Goal: Transaction & Acquisition: Subscribe to service/newsletter

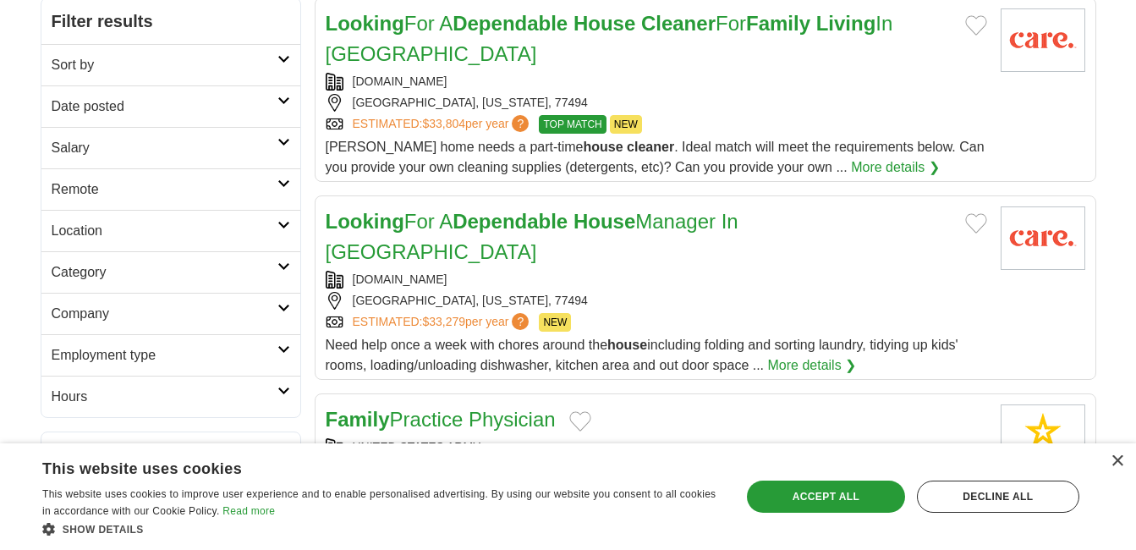
scroll to position [305, 0]
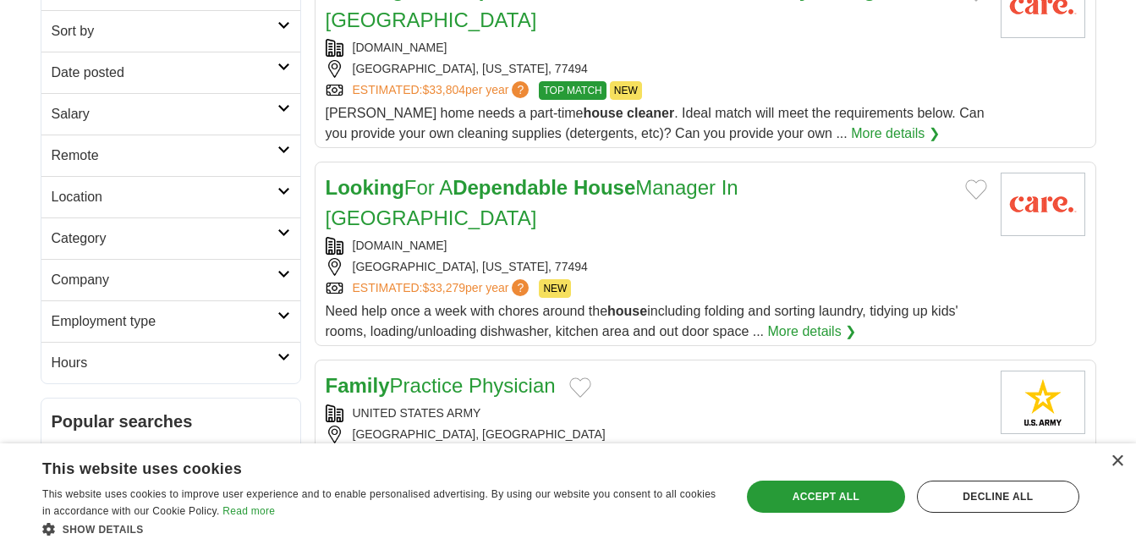
click at [595, 193] on strong "House" at bounding box center [605, 187] width 62 height 23
click at [805, 321] on link "More details ❯" at bounding box center [812, 331] width 89 height 20
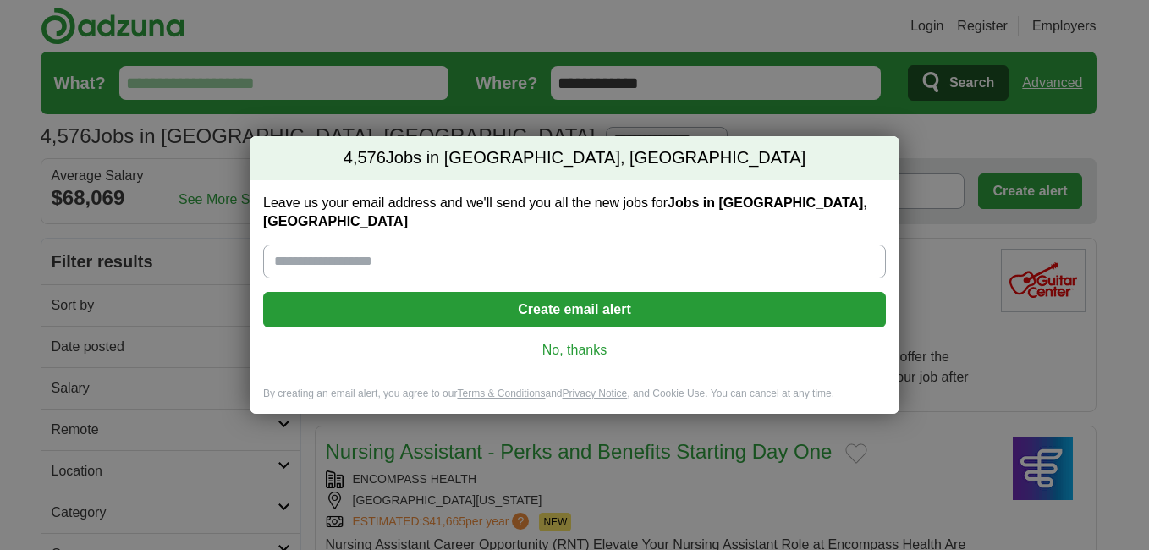
click at [431, 252] on input "Leave us your email address and we'll send you all the new jobs for Jobs in Ric…" at bounding box center [574, 261] width 623 height 34
type input "**********"
click at [630, 294] on button "Create email alert" at bounding box center [574, 310] width 623 height 36
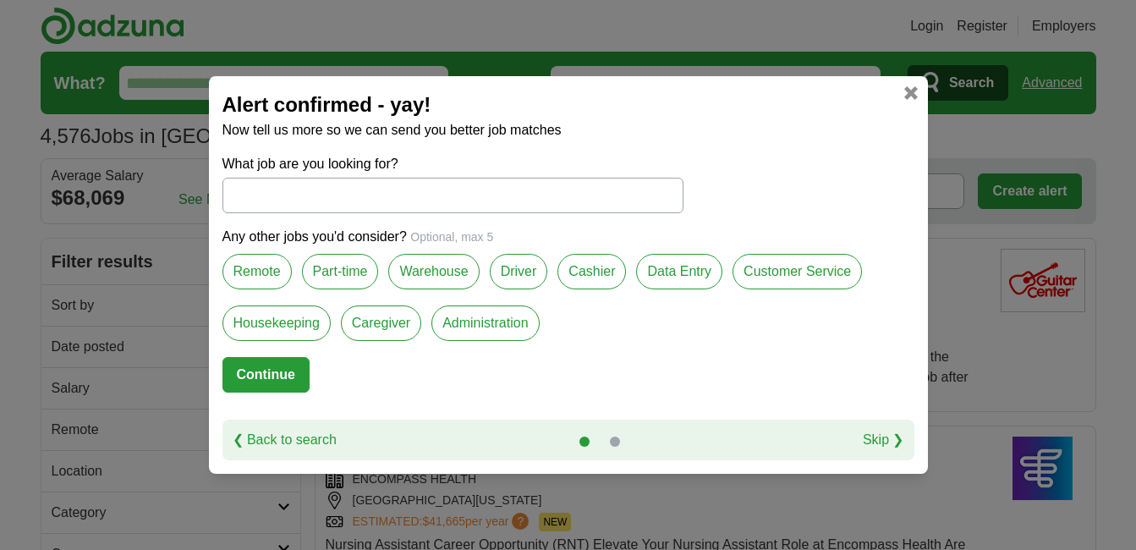
click at [387, 321] on label "Caregiver" at bounding box center [381, 323] width 80 height 36
click at [288, 382] on button "Continue" at bounding box center [265, 375] width 87 height 36
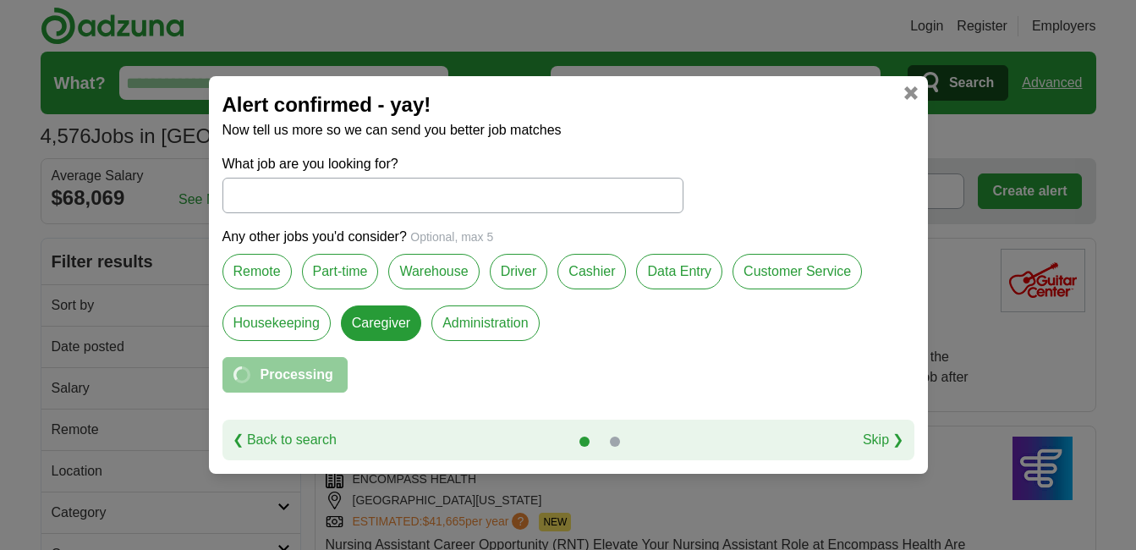
select select "*"
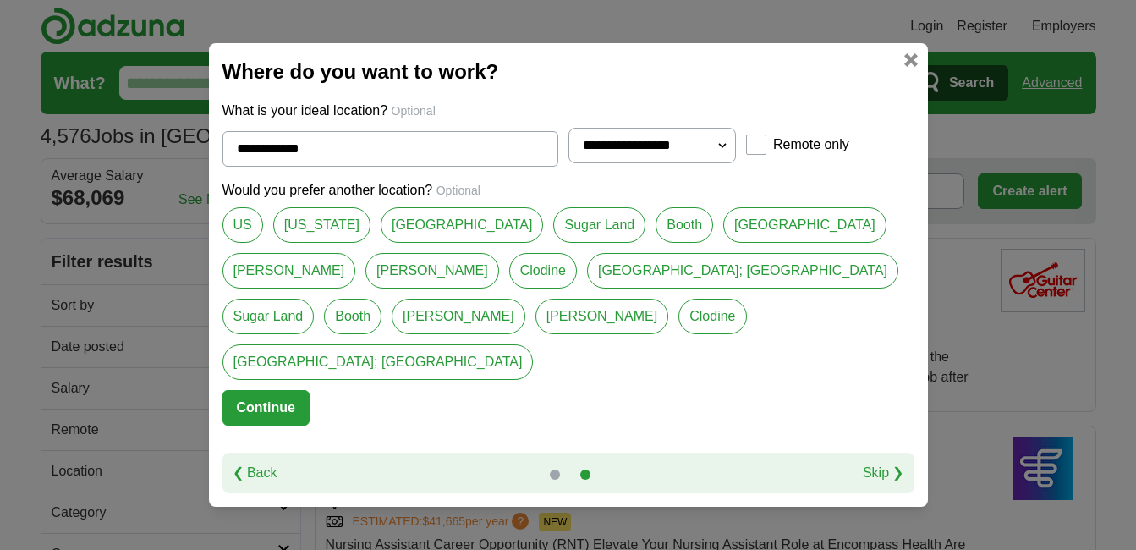
click at [420, 243] on link "[GEOGRAPHIC_DATA]" at bounding box center [462, 225] width 163 height 36
click at [553, 243] on link "Sugar Land" at bounding box center [599, 225] width 92 height 36
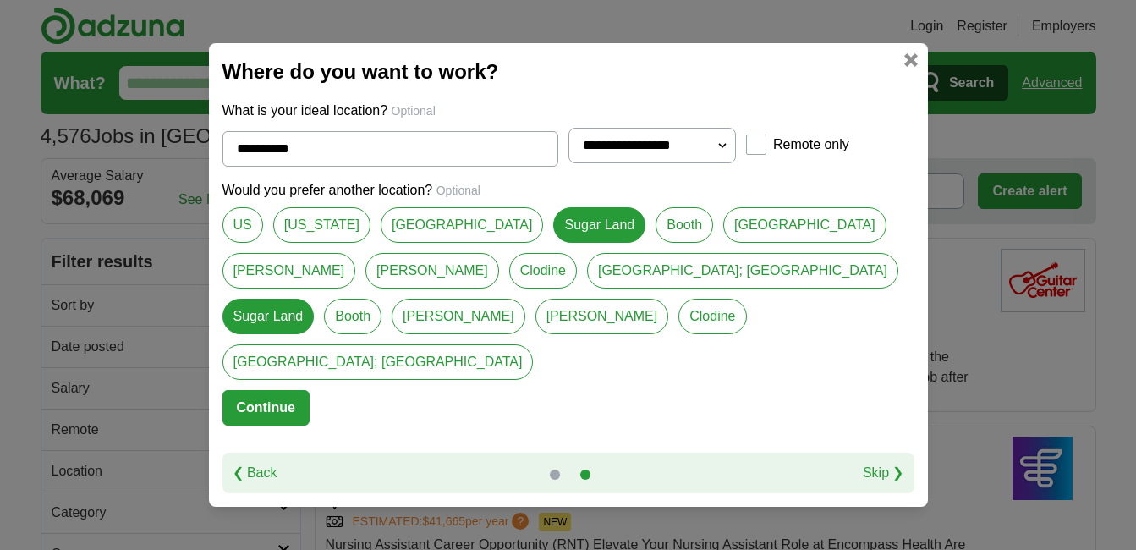
click at [723, 243] on link "Richmond" at bounding box center [804, 225] width 163 height 36
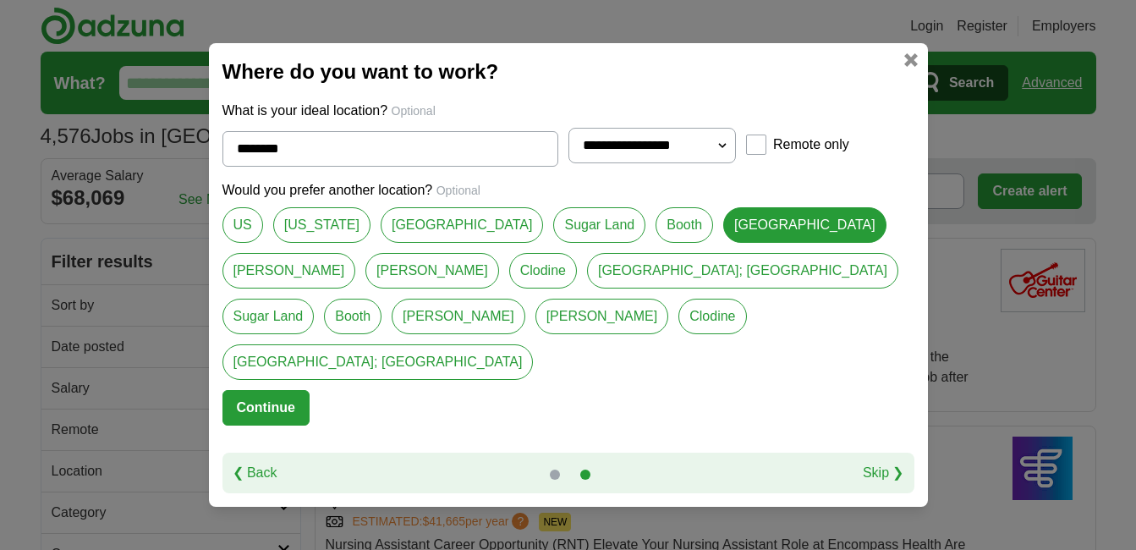
click at [356, 253] on link "Rosenberg" at bounding box center [289, 271] width 134 height 36
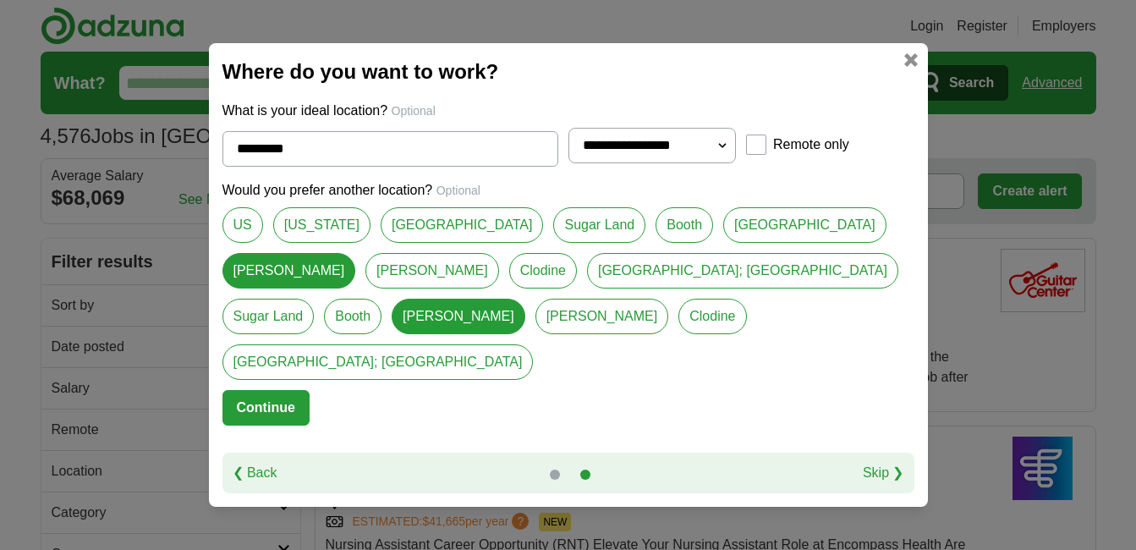
click at [723, 243] on link "Richmond" at bounding box center [804, 225] width 163 height 36
type input "********"
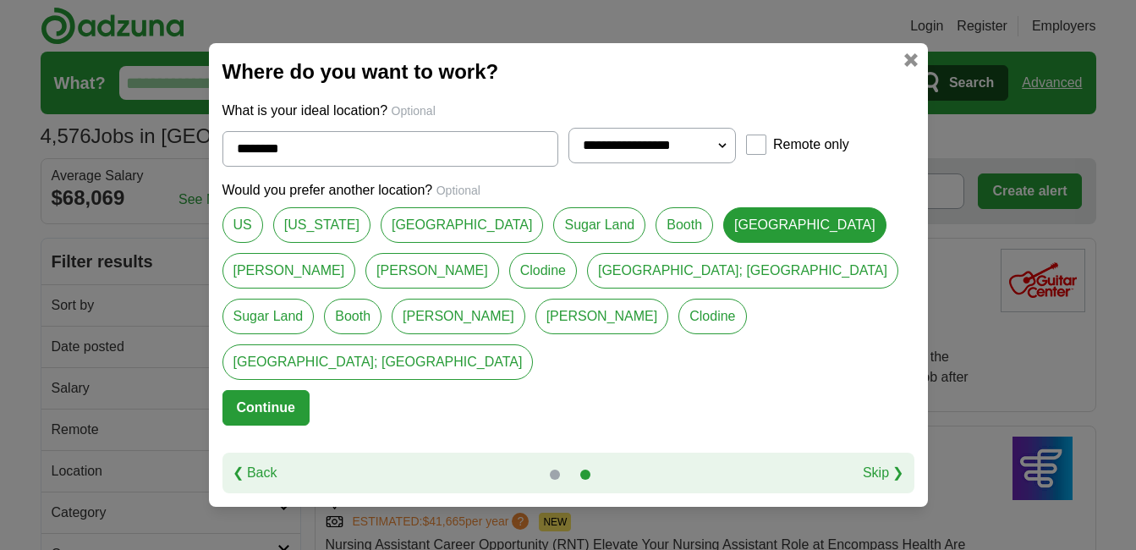
click at [266, 390] on button "Continue" at bounding box center [265, 408] width 87 height 36
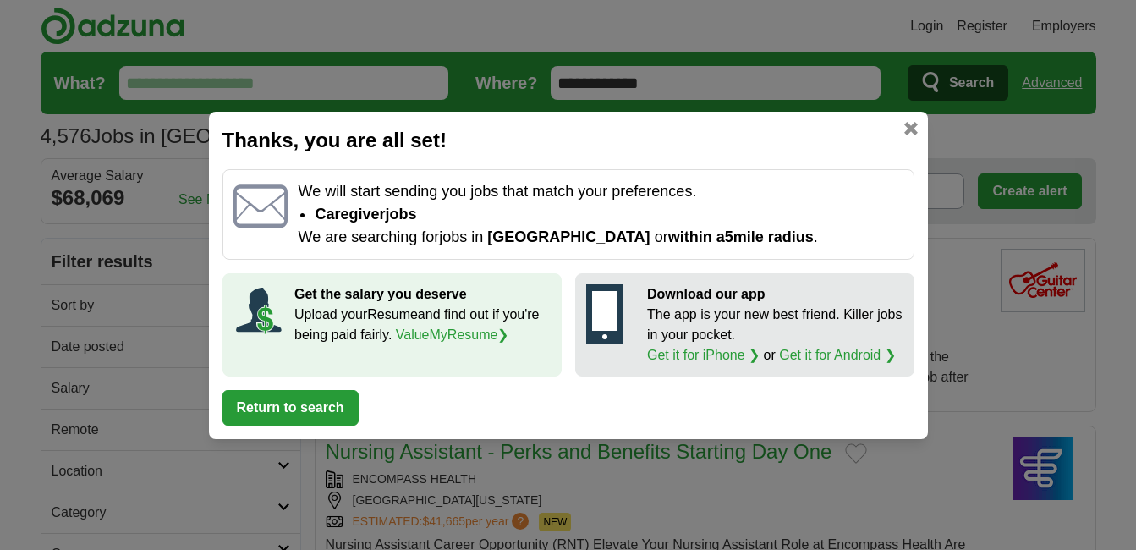
click at [298, 407] on button "Return to search" at bounding box center [290, 408] width 136 height 36
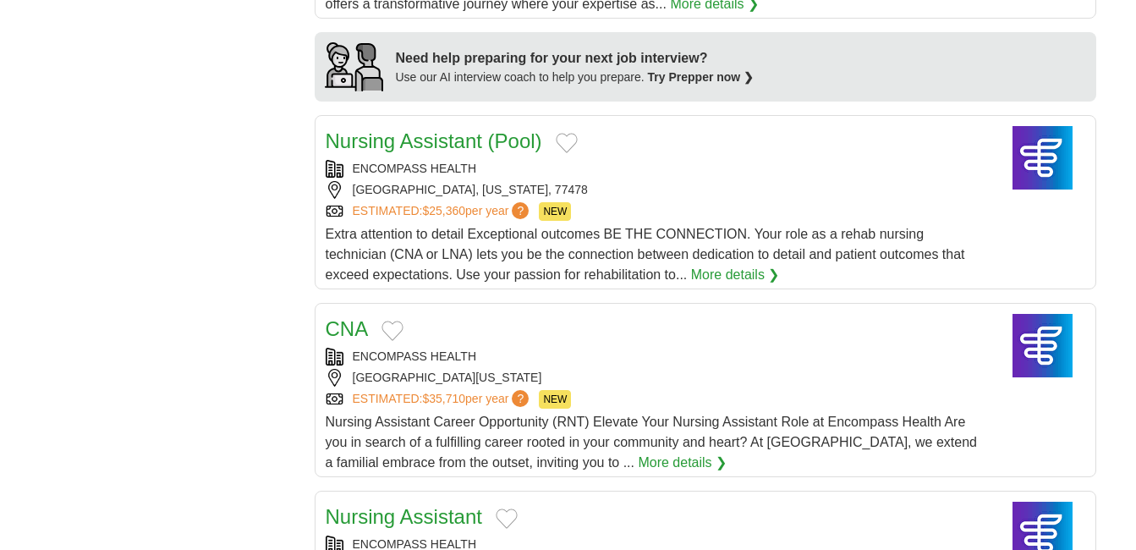
scroll to position [1410, 0]
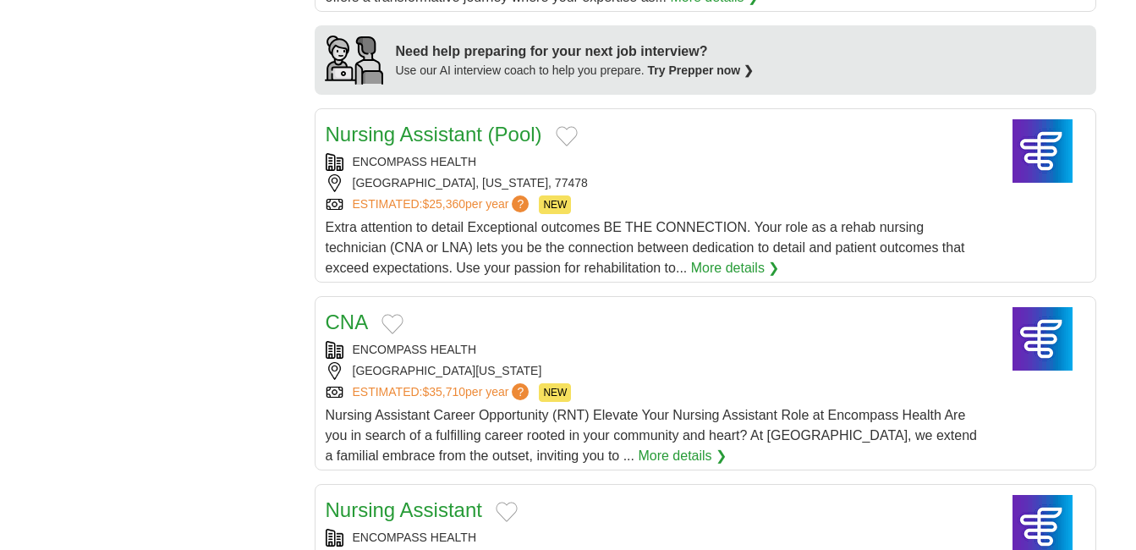
click at [622, 337] on div "CNA" at bounding box center [657, 322] width 662 height 30
